Goal: Information Seeking & Learning: Learn about a topic

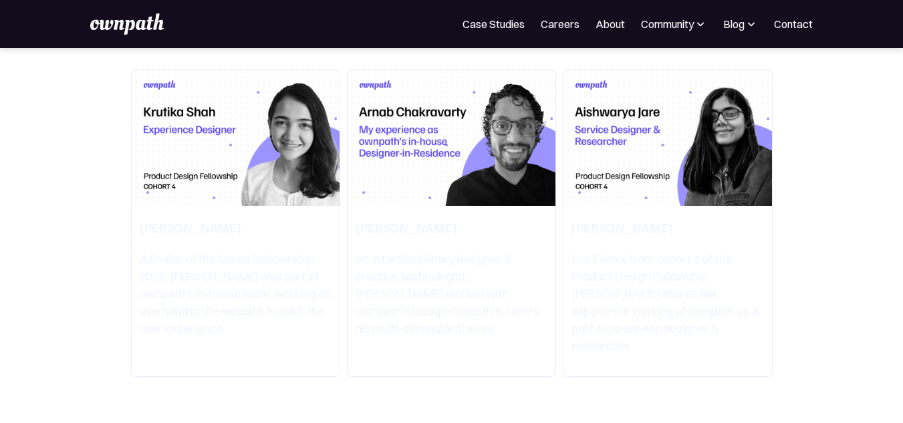
scroll to position [2446, 0]
click at [202, 152] on img at bounding box center [236, 137] width 208 height 135
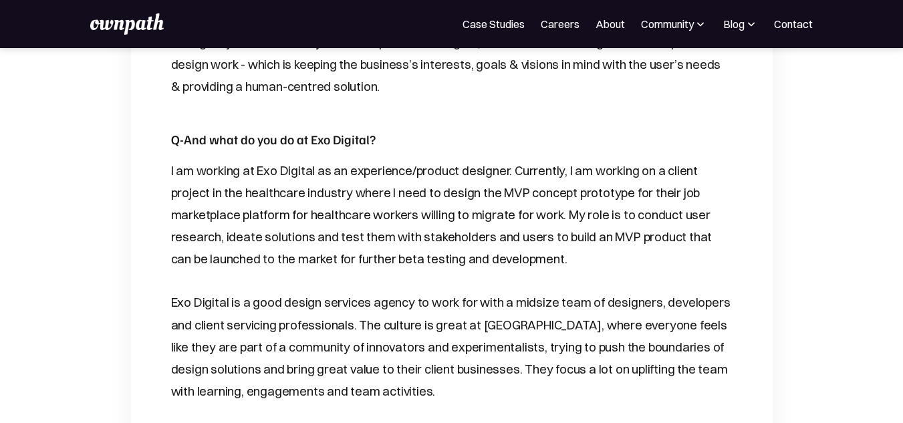
scroll to position [3687, 0]
